Goal: Find specific page/section: Find specific page/section

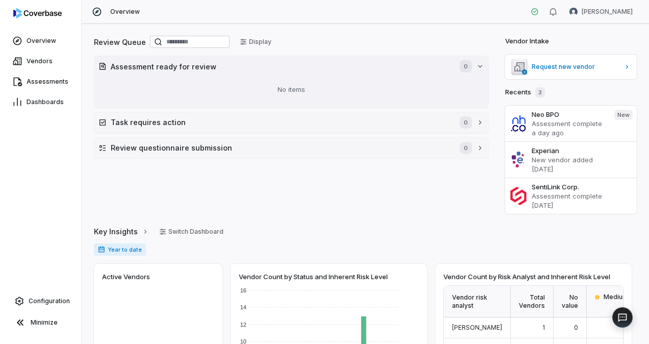
click at [174, 84] on div "No items" at bounding box center [292, 90] width 386 height 27
click at [55, 81] on span "Assessments" at bounding box center [48, 82] width 42 height 8
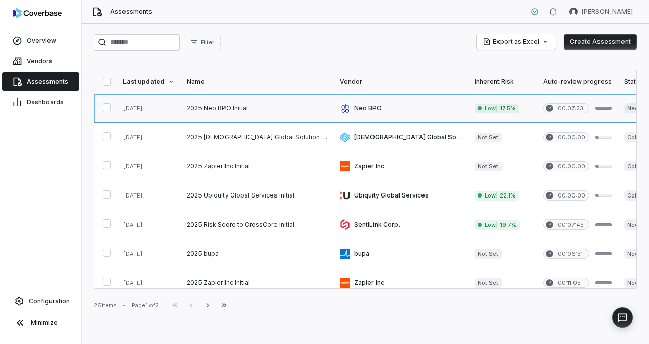
click at [211, 107] on link at bounding box center [257, 108] width 153 height 29
